Goal: Navigation & Orientation: Find specific page/section

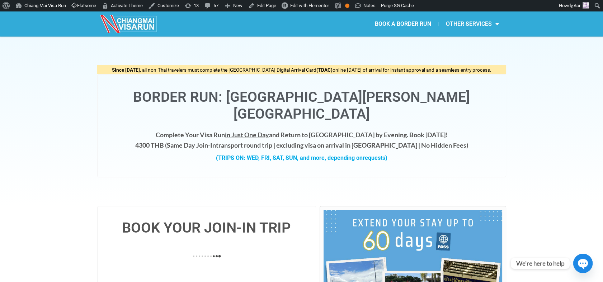
click at [464, 23] on link "OTHER SERVICES" at bounding box center [471, 24] width 67 height 17
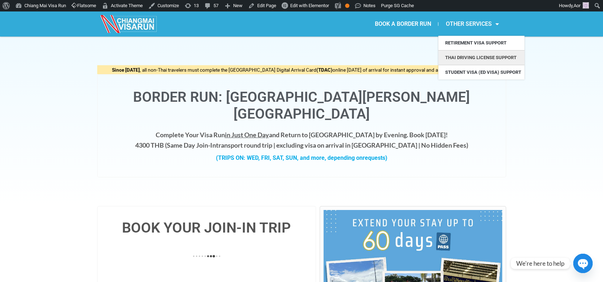
click at [465, 57] on link "Thai Driving License Support" at bounding box center [481, 58] width 86 height 14
